Goal: Find specific page/section: Find specific page/section

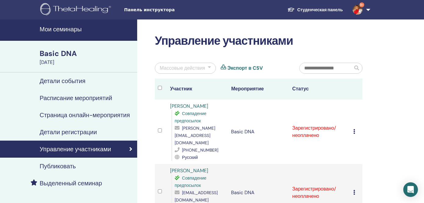
scroll to position [63, 0]
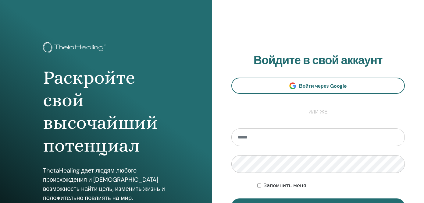
type input "*"
type input "**********"
click at [231, 199] on button "Вход" at bounding box center [318, 207] width 174 height 16
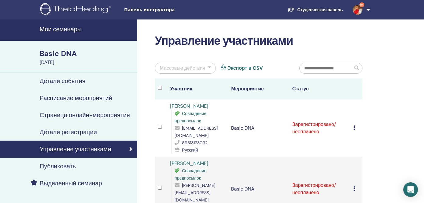
click at [137, 11] on span "Панель инструктора" at bounding box center [169, 10] width 91 height 6
click at [135, 11] on span "Панель инструктора" at bounding box center [169, 10] width 91 height 6
click at [306, 10] on link "Студенческая панель" at bounding box center [314, 9] width 65 height 11
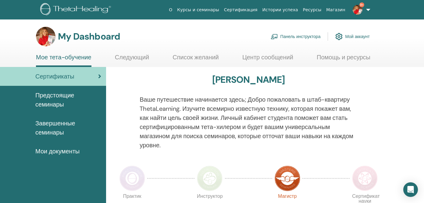
click at [210, 9] on link "Курсы и семинары" at bounding box center [198, 9] width 47 height 11
click at [70, 37] on h3 "My Dashboard" at bounding box center [89, 36] width 62 height 11
click at [51, 150] on span "Мои документы" at bounding box center [57, 151] width 44 height 9
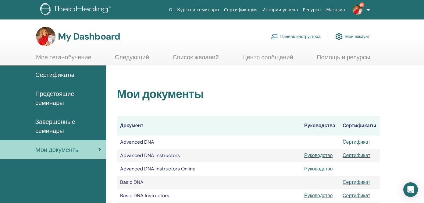
click at [280, 38] on link "Панель инструктора" at bounding box center [295, 36] width 50 height 13
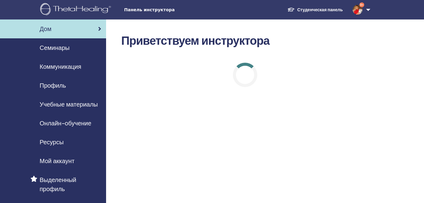
click at [72, 105] on span "Учебные материалы" at bounding box center [69, 104] width 58 height 9
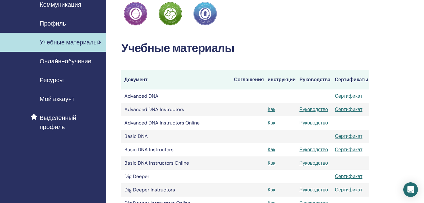
scroll to position [63, 0]
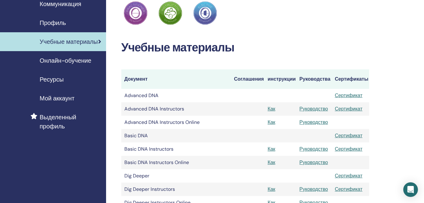
click at [138, 135] on td "Basic DNA" at bounding box center [176, 135] width 110 height 13
click at [159, 150] on td "Basic DNA Instructors" at bounding box center [176, 149] width 110 height 13
click at [312, 150] on link "Руководство" at bounding box center [313, 149] width 29 height 6
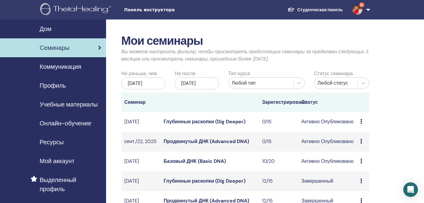
click at [176, 164] on link "Базовый ДНК (Basic DNA)" at bounding box center [195, 161] width 62 height 6
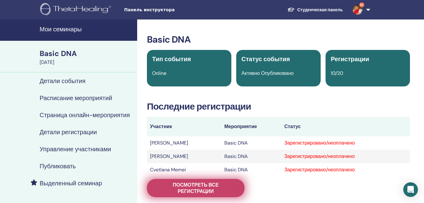
click at [179, 184] on span "Посмотреть все регистрации" at bounding box center [195, 188] width 82 height 13
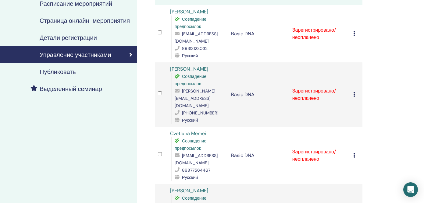
scroll to position [56, 0]
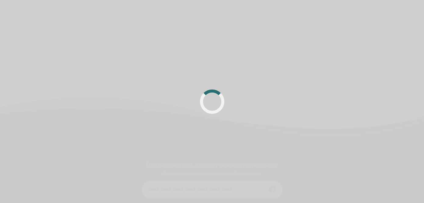
scroll to position [56, 0]
